Goal: Task Accomplishment & Management: Complete application form

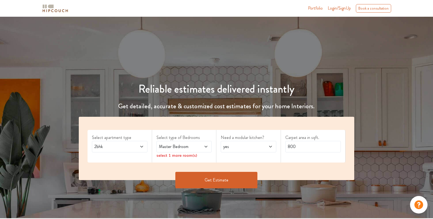
click at [140, 149] on span at bounding box center [137, 146] width 13 height 7
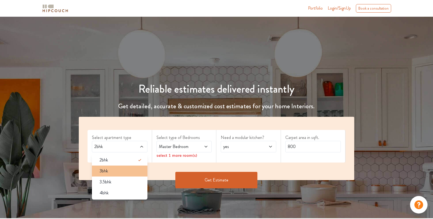
click at [108, 173] on div "3bhk" at bounding box center [121, 170] width 52 height 7
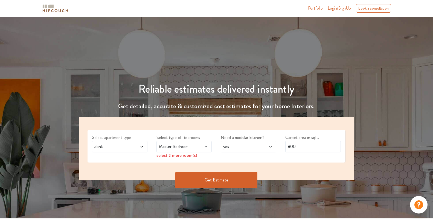
click at [205, 145] on icon at bounding box center [206, 146] width 4 height 4
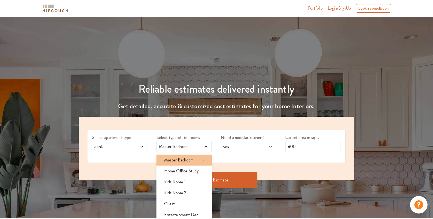
click at [195, 162] on div "Master Bedroom" at bounding box center [186, 159] width 52 height 7
click at [279, 159] on div "Need a modular kitchen? yes" at bounding box center [248, 146] width 65 height 33
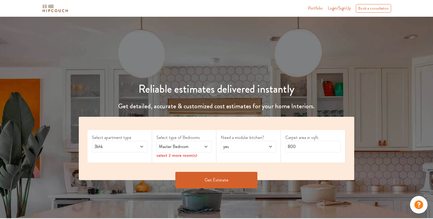
click at [208, 145] on icon at bounding box center [206, 146] width 4 height 4
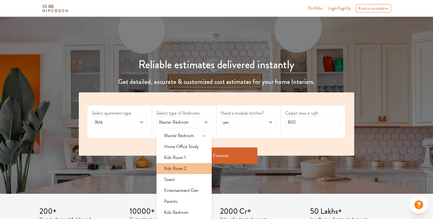
scroll to position [36, 0]
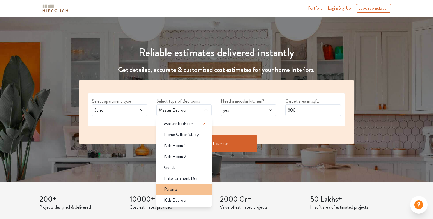
click at [190, 191] on div "Parents" at bounding box center [186, 189] width 52 height 7
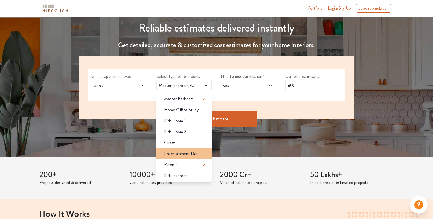
scroll to position [73, 0]
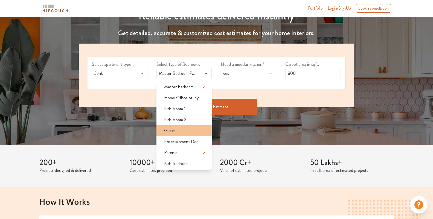
click at [189, 126] on li "Guest" at bounding box center [184, 130] width 56 height 11
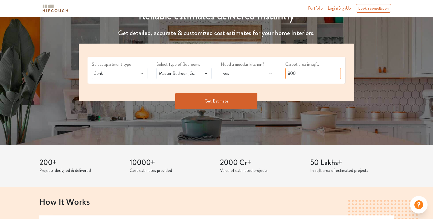
drag, startPoint x: 314, startPoint y: 72, endPoint x: 271, endPoint y: 78, distance: 43.6
click at [271, 78] on div "Select apartment type 3bhk Select type of Bedrooms Master Bedroom,Guest,Parents…" at bounding box center [216, 71] width 275 height 57
type input "1200"
click at [215, 96] on button "Get Estimate" at bounding box center [216, 101] width 82 height 16
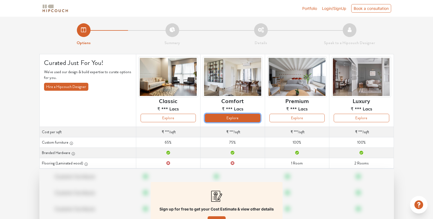
drag, startPoint x: 237, startPoint y: 116, endPoint x: 225, endPoint y: 118, distance: 11.8
drag, startPoint x: 225, startPoint y: 118, endPoint x: 222, endPoint y: 117, distance: 4.0
click at [222, 117] on button "Explore" at bounding box center [232, 118] width 55 height 8
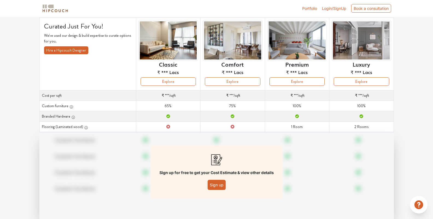
scroll to position [50, 0]
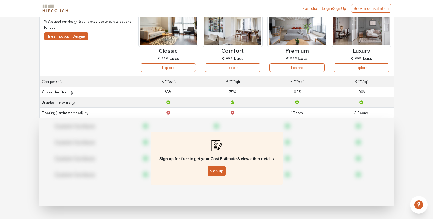
click at [218, 170] on button "Sign up" at bounding box center [217, 170] width 18 height 10
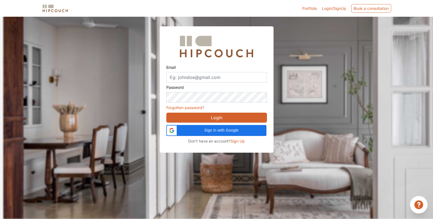
scroll to position [17, 0]
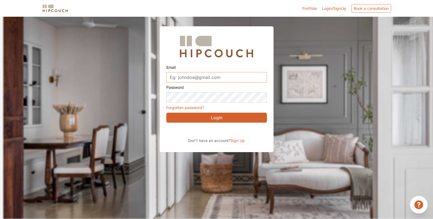
click at [199, 78] on input "Email" at bounding box center [216, 77] width 101 height 10
type input "riniagrawal10@gmail.com"
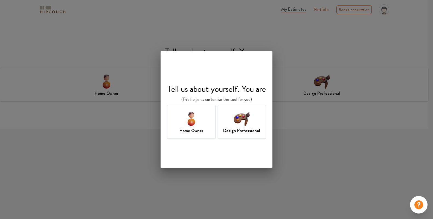
click at [245, 125] on img at bounding box center [242, 118] width 18 height 18
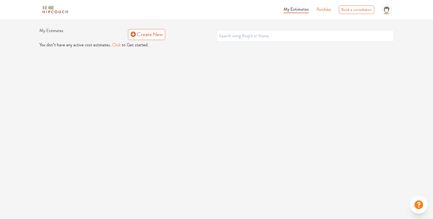
click at [113, 45] on button "Click" at bounding box center [116, 45] width 8 height 7
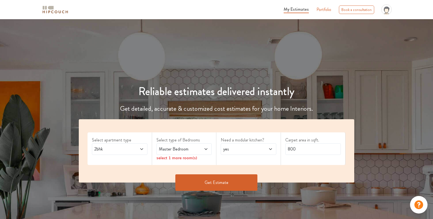
click at [143, 147] on icon at bounding box center [142, 149] width 4 height 4
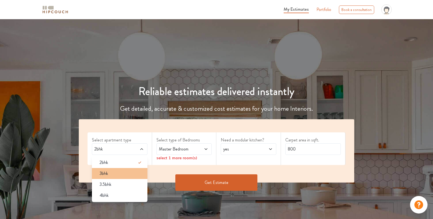
click at [119, 175] on div "3bhk" at bounding box center [121, 173] width 52 height 7
